Goal: Task Accomplishment & Management: Manage account settings

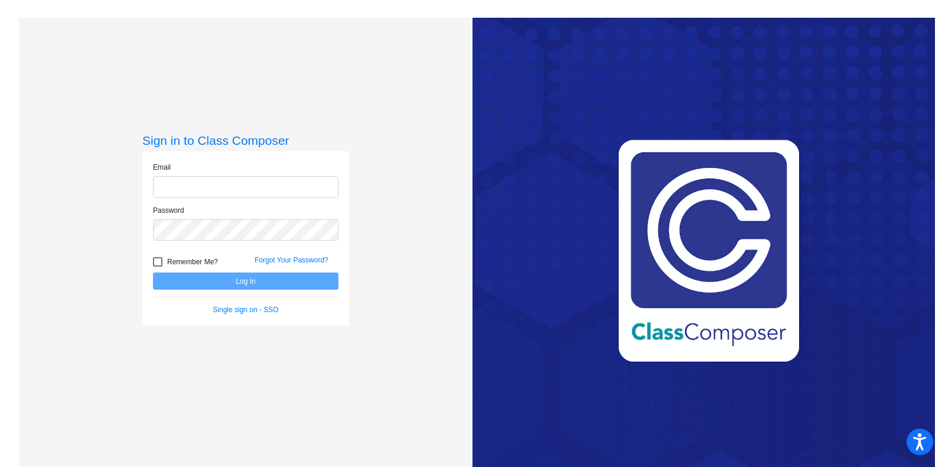
type input "[PERSON_NAME][EMAIL_ADDRESS][PERSON_NAME][DOMAIN_NAME]"
click at [159, 258] on div at bounding box center [157, 261] width 9 height 9
click at [158, 266] on input "Remember Me?" at bounding box center [157, 266] width 1 height 1
checkbox input "true"
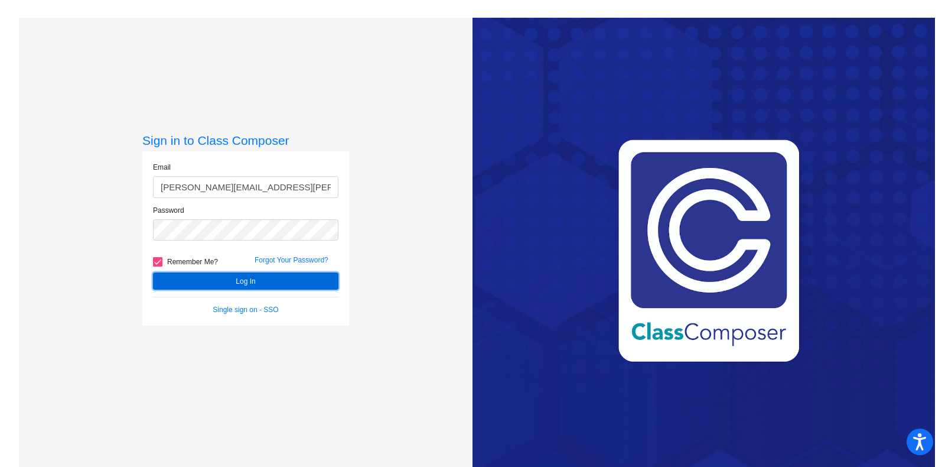
click at [182, 277] on button "Log In" at bounding box center [245, 280] width 185 height 17
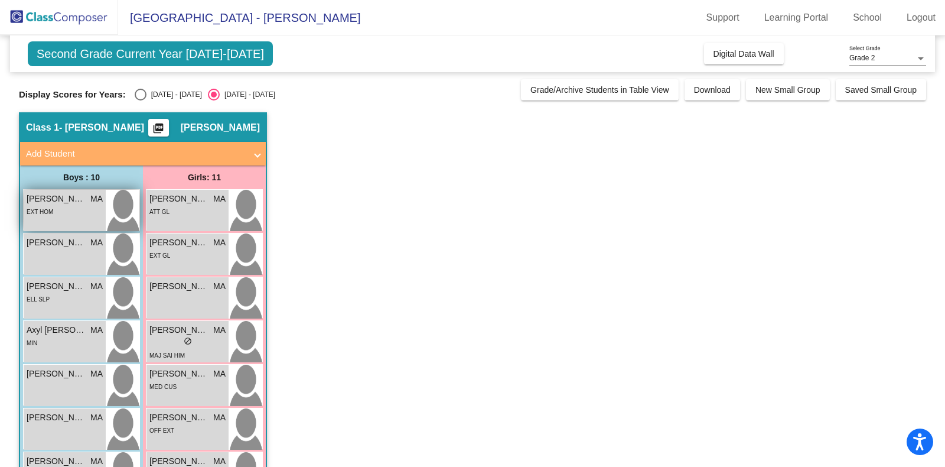
click at [49, 205] on div "EXT HOM" at bounding box center [40, 211] width 27 height 12
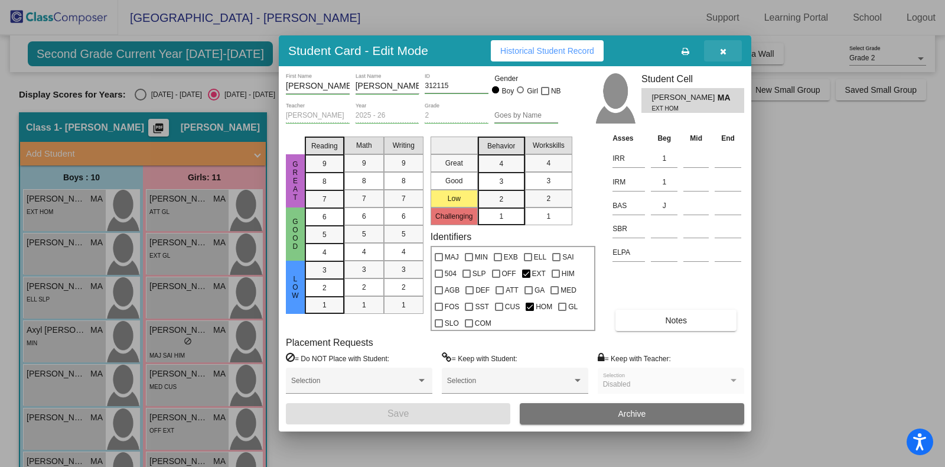
click at [722, 53] on icon "button" at bounding box center [723, 51] width 6 height 8
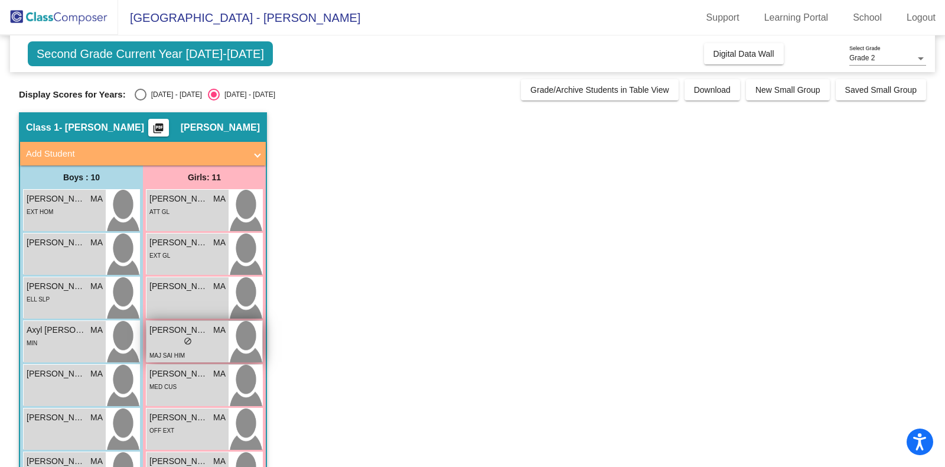
click at [178, 340] on div "lock do_not_disturb_alt" at bounding box center [187, 342] width 76 height 12
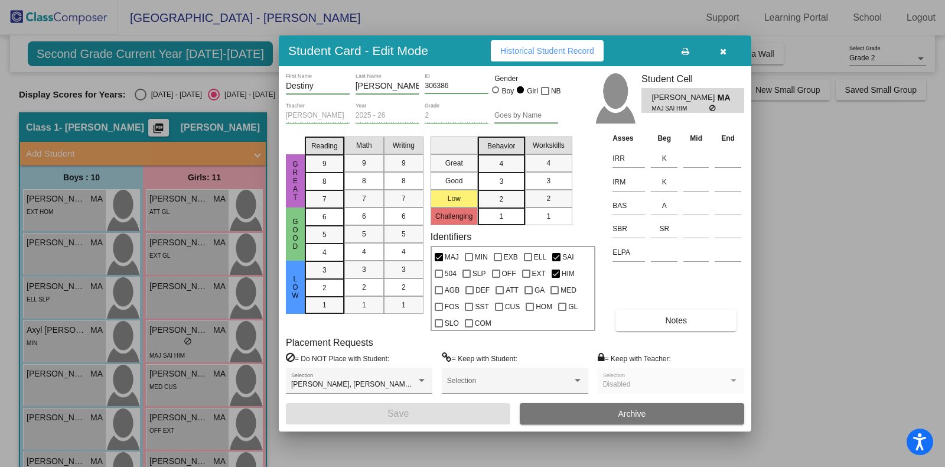
click at [723, 51] on icon "button" at bounding box center [723, 51] width 6 height 8
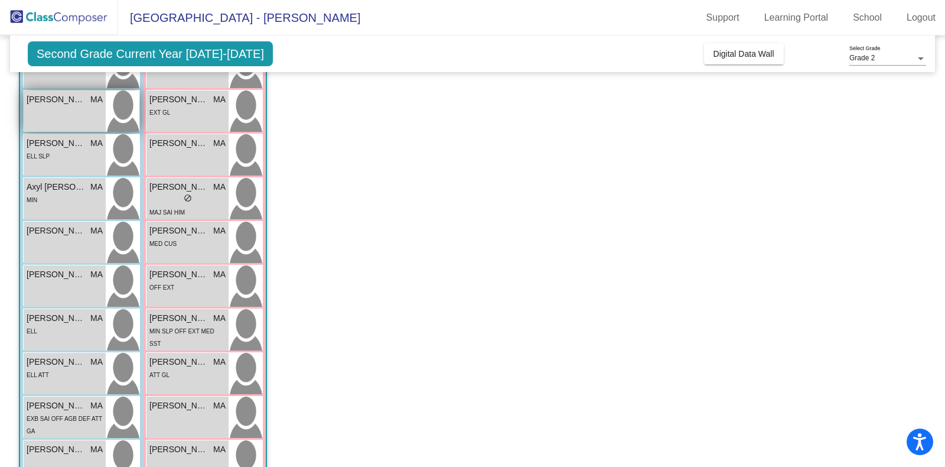
scroll to position [222, 0]
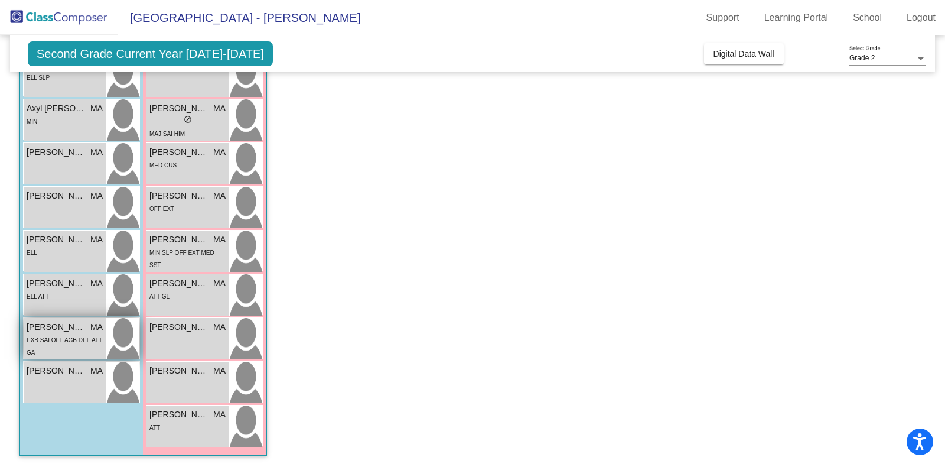
click at [79, 330] on span "[PERSON_NAME]" at bounding box center [56, 327] width 59 height 12
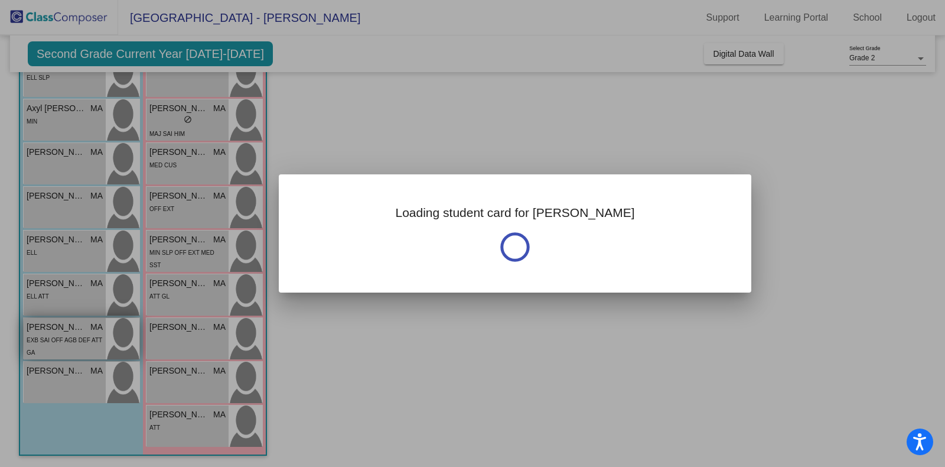
click at [79, 330] on div at bounding box center [472, 233] width 945 height 467
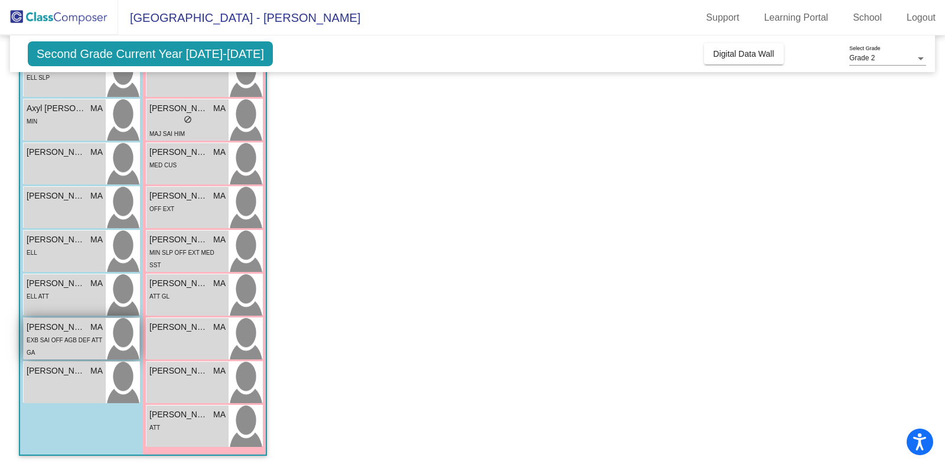
click at [79, 330] on span "[PERSON_NAME]" at bounding box center [56, 327] width 59 height 12
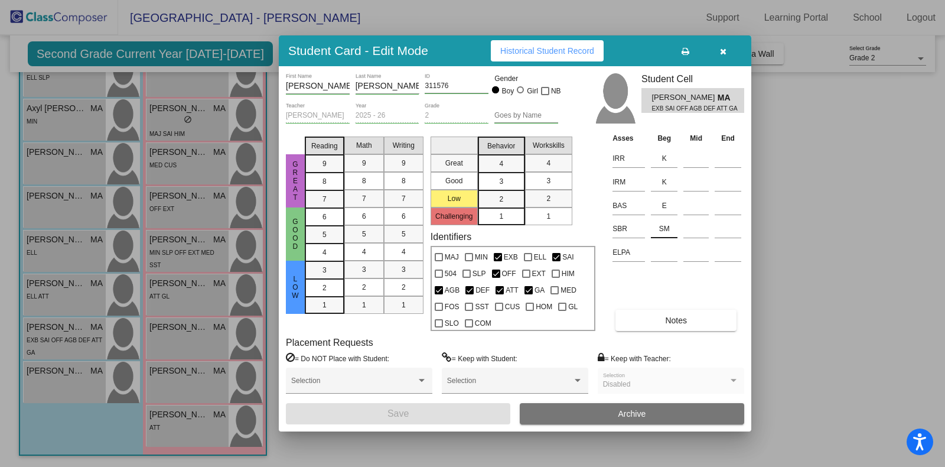
click at [670, 230] on input "SM" at bounding box center [664, 229] width 27 height 18
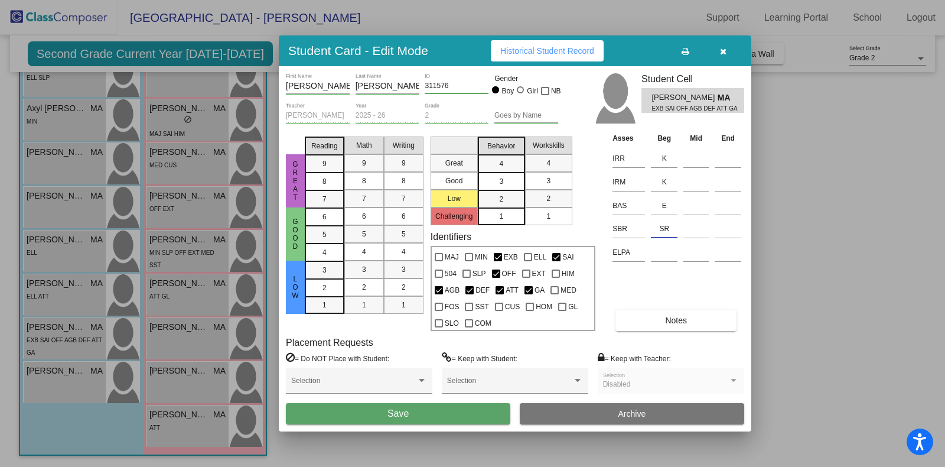
type input "SR"
click at [436, 411] on button "Save" at bounding box center [398, 413] width 224 height 21
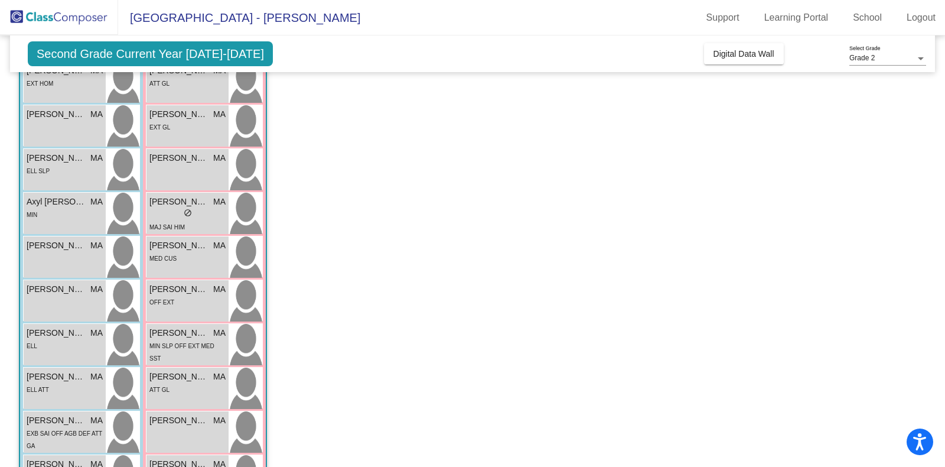
scroll to position [158, 0]
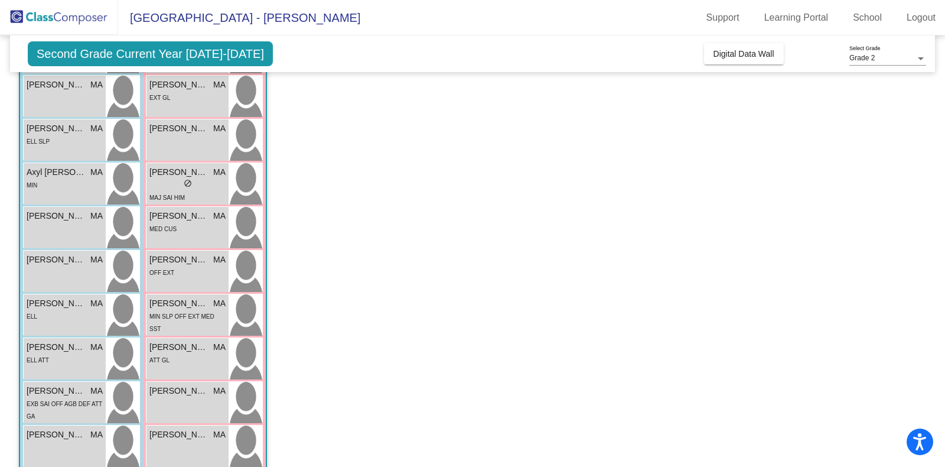
click at [203, 184] on div "lock do_not_disturb_alt" at bounding box center [187, 184] width 76 height 12
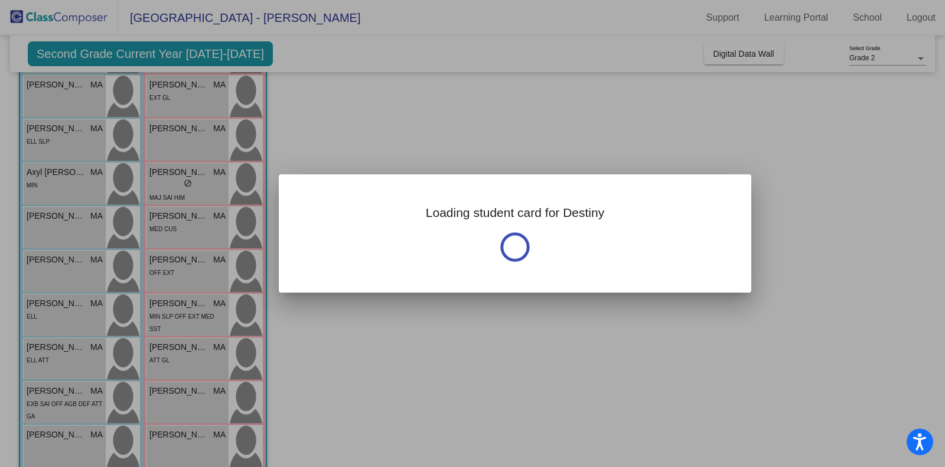
click at [203, 184] on div at bounding box center [472, 233] width 945 height 467
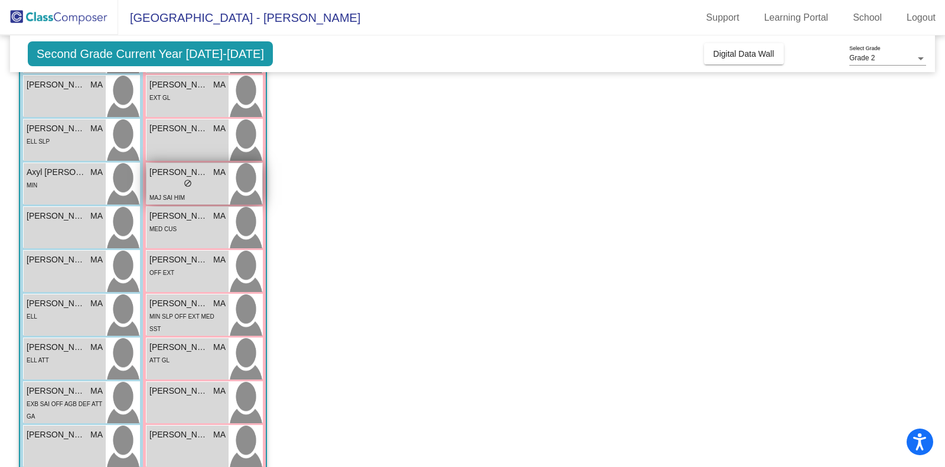
click at [181, 185] on div "lock do_not_disturb_alt" at bounding box center [187, 184] width 76 height 12
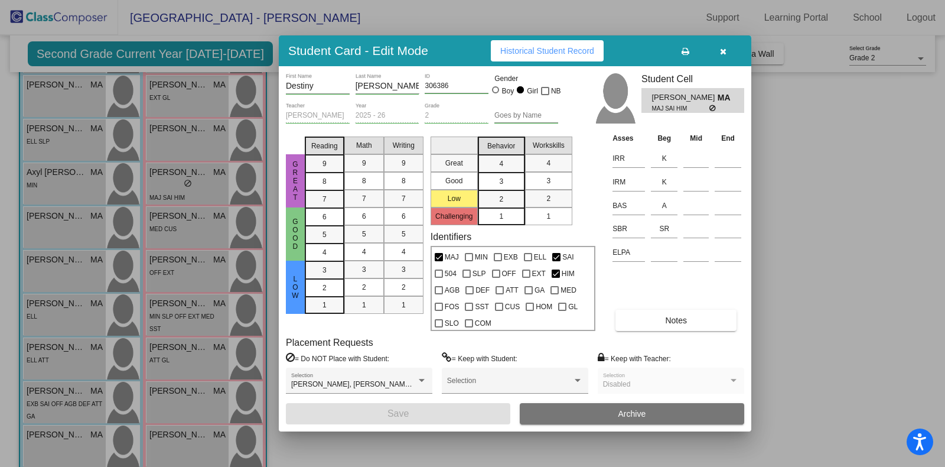
click at [724, 47] on span "button" at bounding box center [723, 50] width 6 height 9
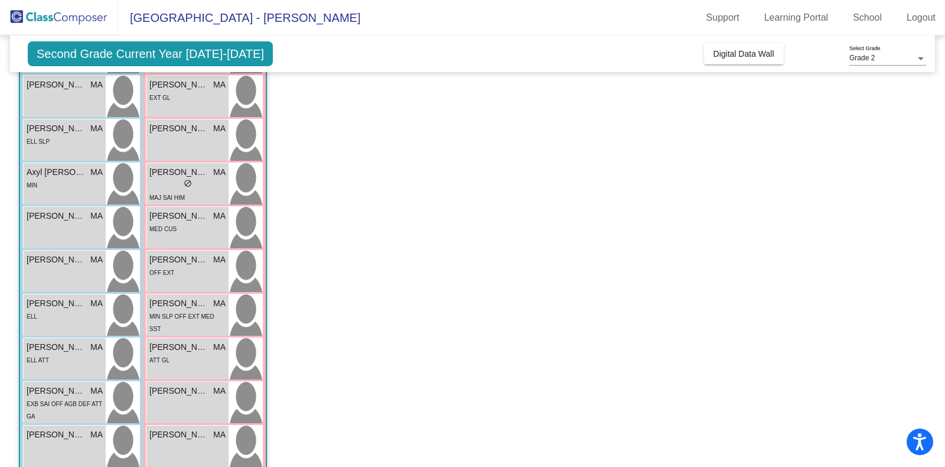
click at [171, 50] on span "Second Grade Current Year [DATE]-[DATE]" at bounding box center [150, 53] width 245 height 25
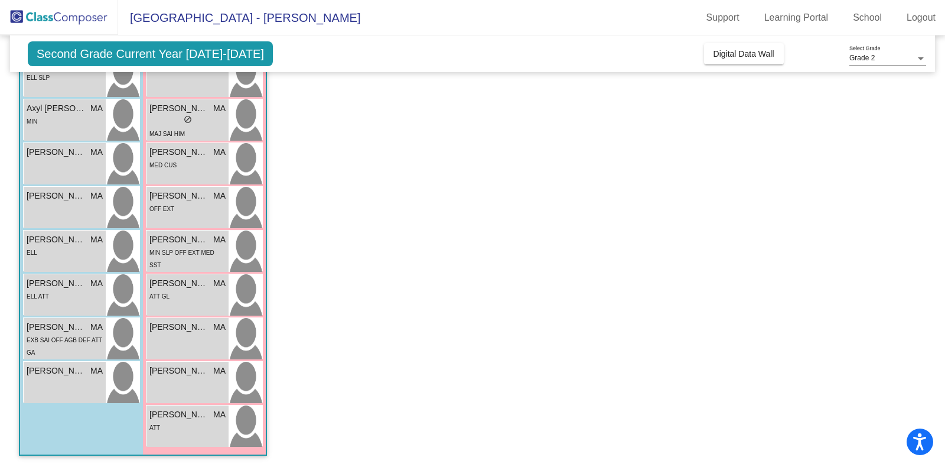
scroll to position [0, 0]
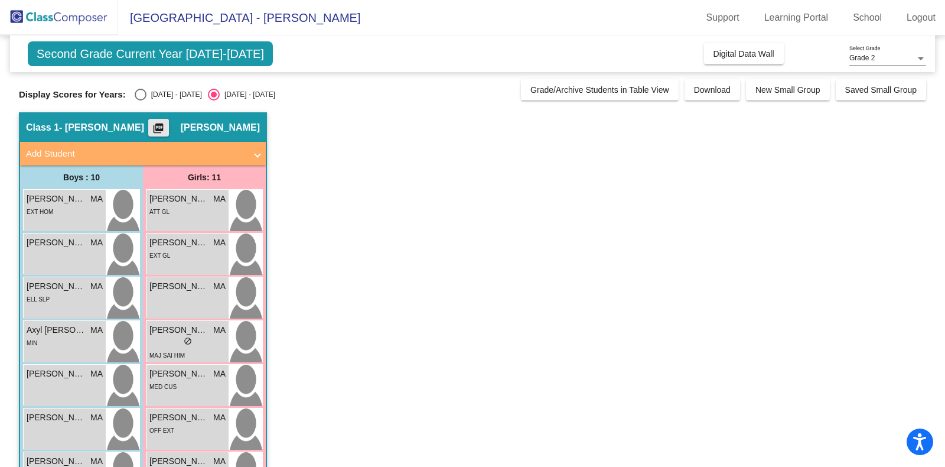
click at [165, 127] on mat-icon "picture_as_pdf" at bounding box center [158, 130] width 14 height 17
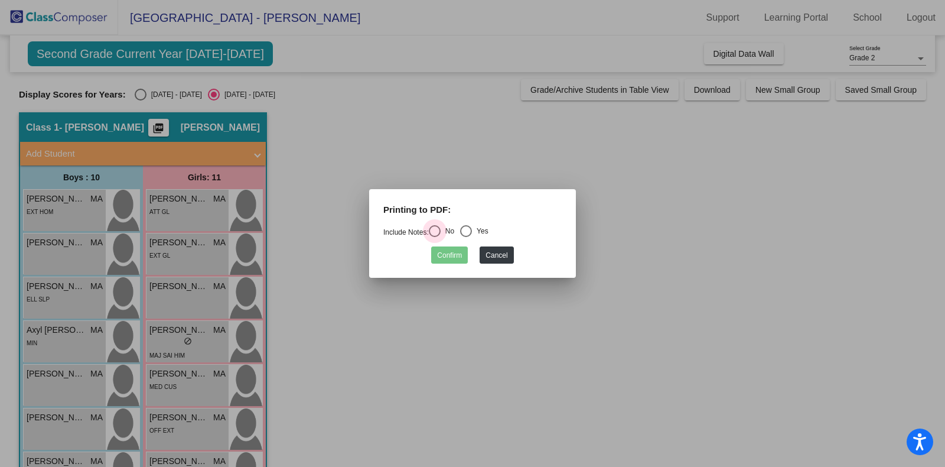
click at [438, 231] on div "Select an option" at bounding box center [435, 231] width 12 height 12
click at [435, 237] on input "No" at bounding box center [434, 237] width 1 height 1
radio input "true"
click at [453, 256] on button "Confirm" at bounding box center [449, 254] width 37 height 17
